Goal: Information Seeking & Learning: Learn about a topic

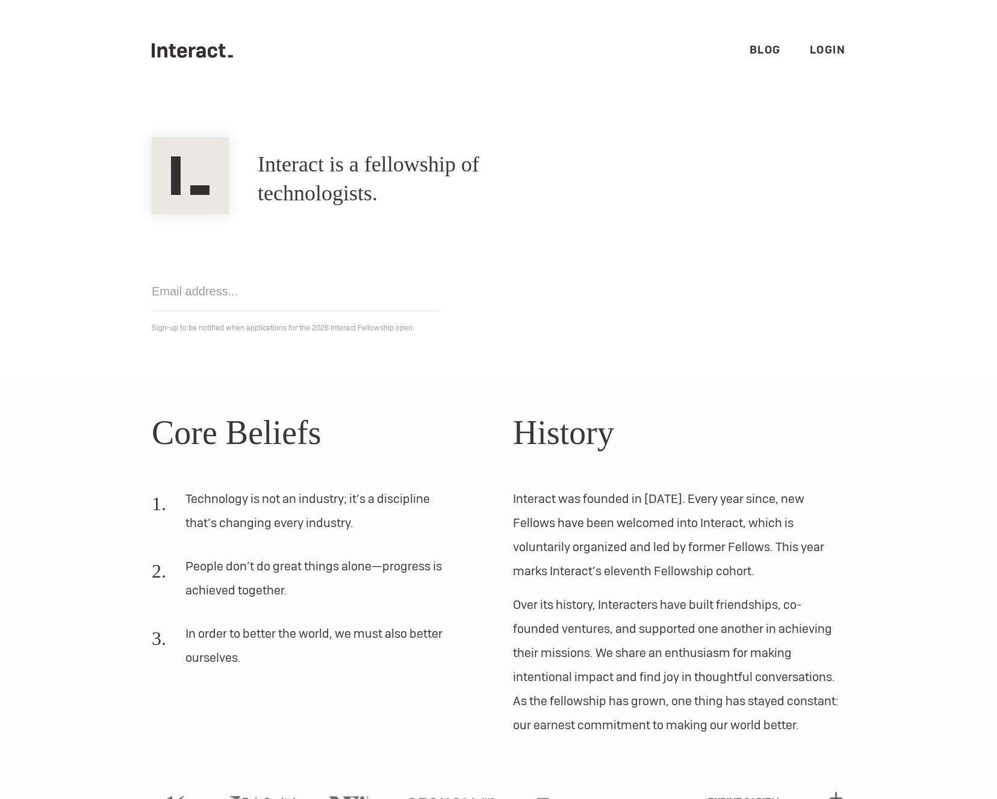
click at [763, 49] on link "Blog" at bounding box center [764, 50] width 31 height 14
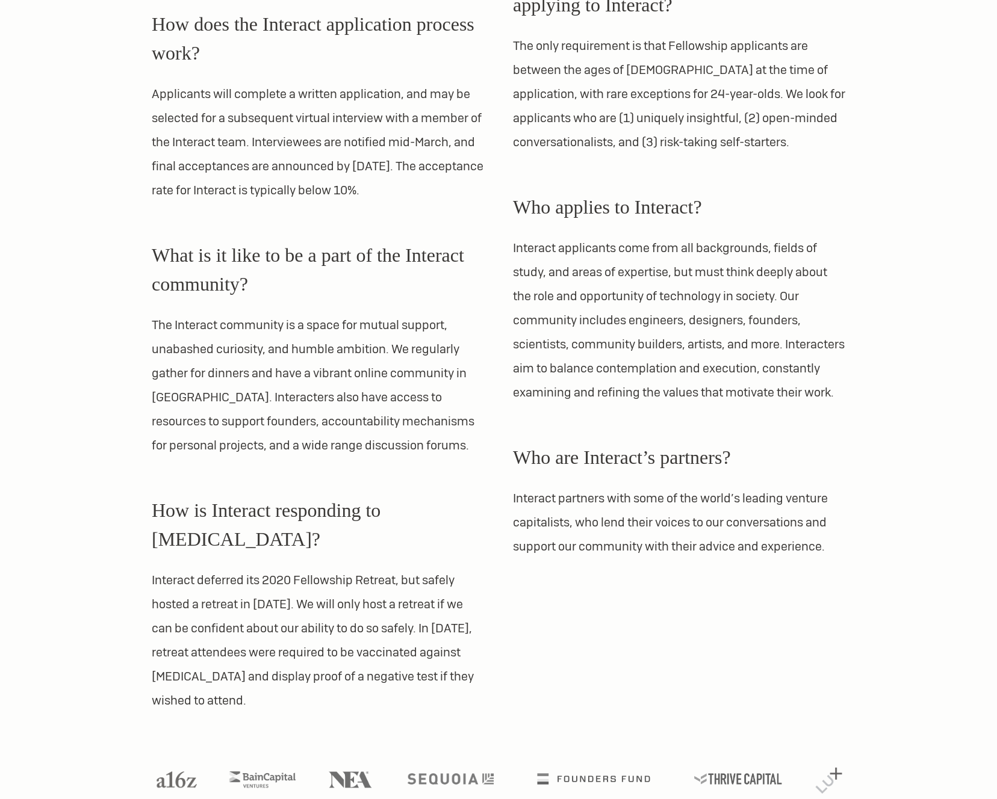
scroll to position [1000, 0]
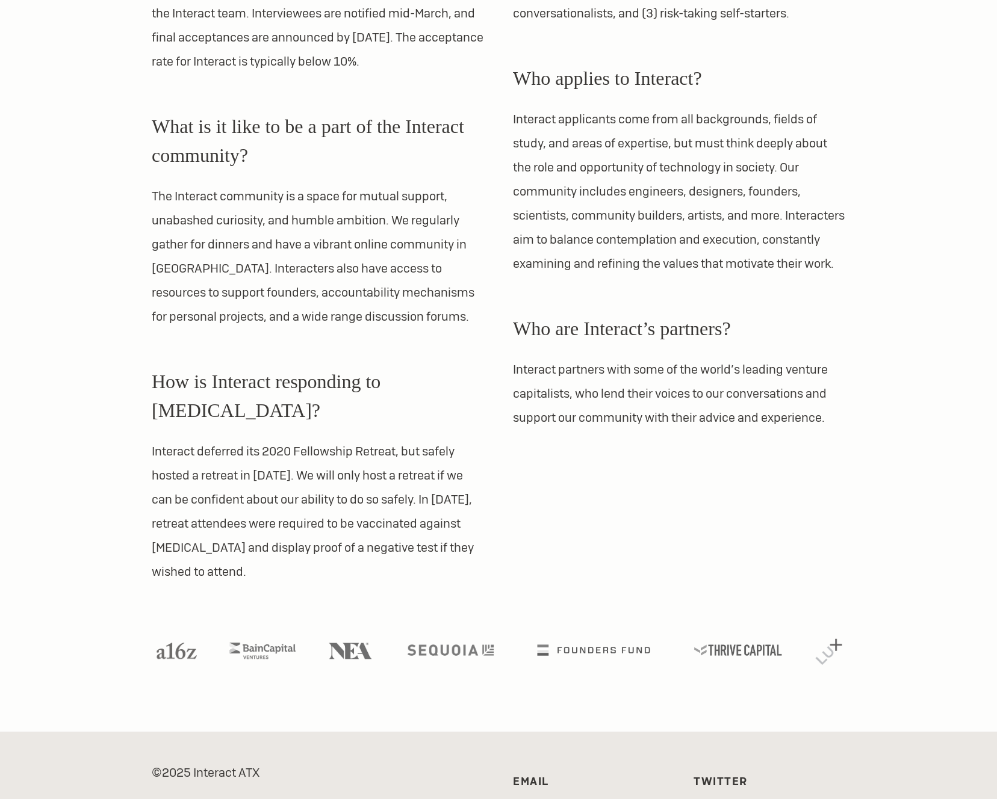
click at [722, 775] on link "Twitter" at bounding box center [720, 782] width 54 height 14
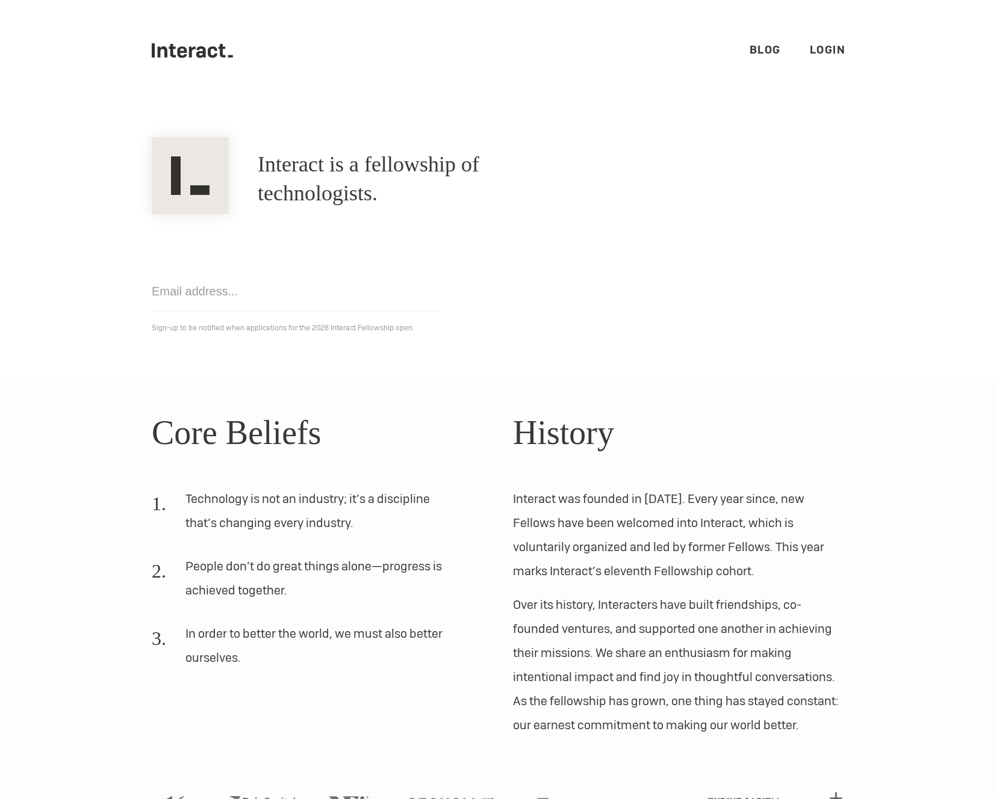
scroll to position [57, 0]
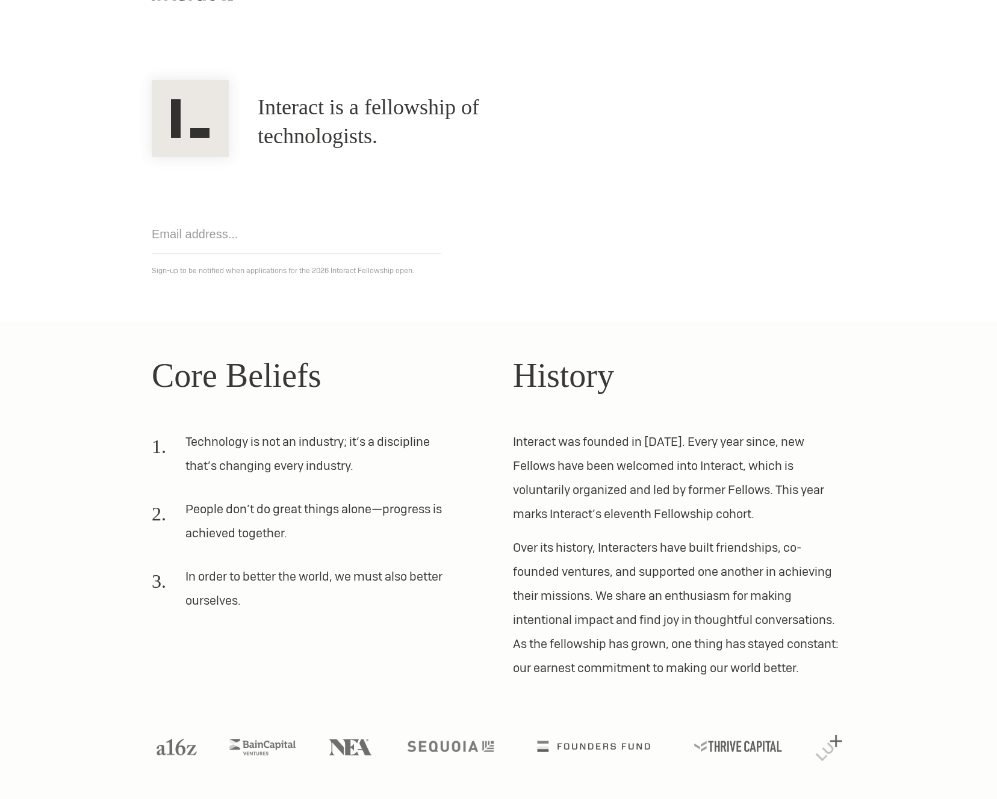
click at [297, 485] on li "Technology is not an industry; it’s a discipline that’s changing every industry." at bounding box center [303, 459] width 303 height 58
click at [367, 438] on li "Technology is not an industry; it’s a discipline that’s changing every industry." at bounding box center [303, 459] width 303 height 58
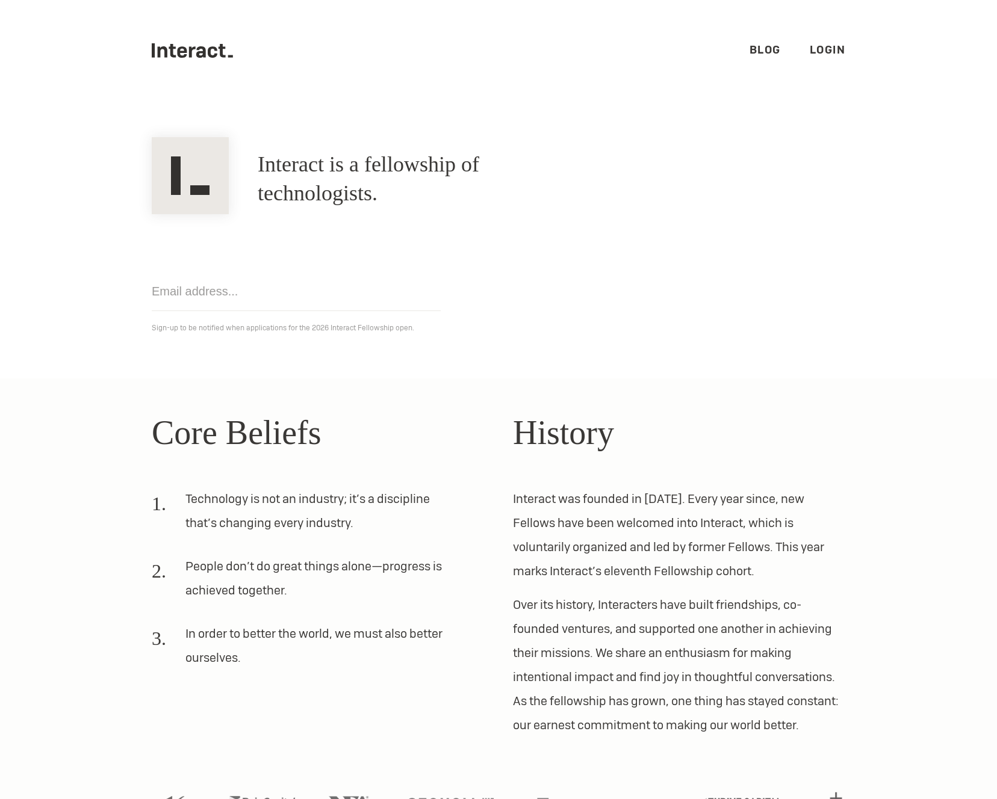
click at [757, 48] on link "Blog" at bounding box center [764, 50] width 31 height 14
click at [792, 605] on p "Over its history, Interacters have built friendships, co-founded ventures, and …" at bounding box center [679, 665] width 332 height 144
click at [825, 309] on div "Get notified Sign-up to be notified when applications for the 2026 Interact Fel…" at bounding box center [498, 274] width 722 height 121
